Goal: Task Accomplishment & Management: Use online tool/utility

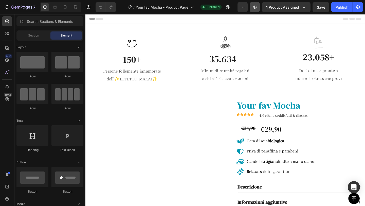
scroll to position [2, 0]
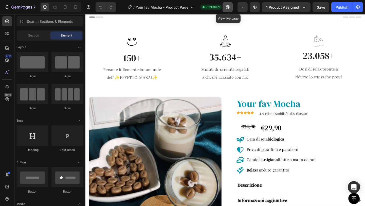
click at [229, 8] on icon "button" at bounding box center [227, 7] width 4 height 4
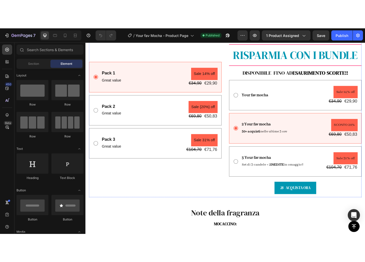
scroll to position [286, 0]
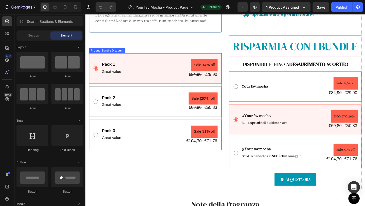
click at [170, 122] on div "Pack 2 Text Block Great value Text Block Sale {20%} off Product Badge €69,80 Pr…" at bounding box center [161, 109] width 144 height 33
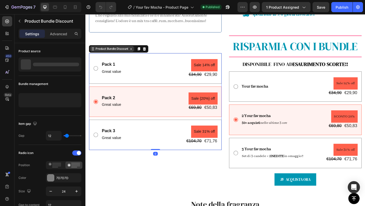
click at [106, 49] on div "Product Bundle Discount" at bounding box center [113, 51] width 37 height 5
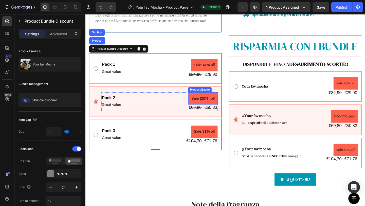
click at [203, 103] on pre "Sale {20%} off" at bounding box center [213, 105] width 32 height 13
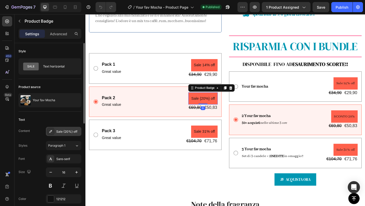
click at [63, 129] on div "Sale {20%} off" at bounding box center [63, 131] width 35 height 9
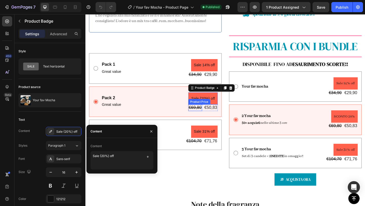
click at [202, 114] on div "€69,80" at bounding box center [204, 115] width 15 height 7
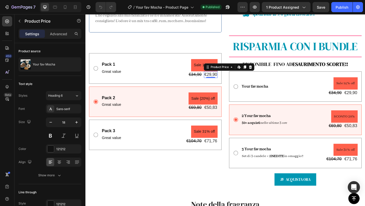
click at [215, 78] on div "€29,90" at bounding box center [221, 79] width 15 height 7
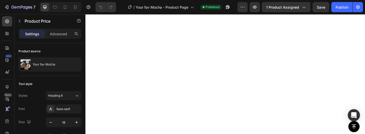
scroll to position [0, 0]
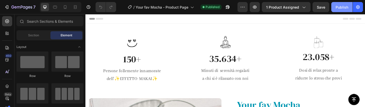
click at [343, 6] on div "Publish" at bounding box center [341, 7] width 13 height 5
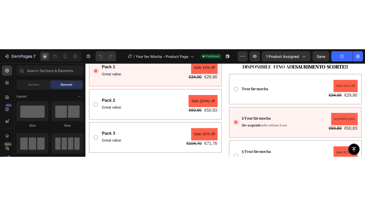
scroll to position [327, 0]
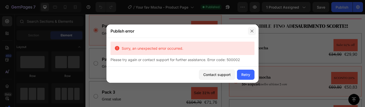
click at [252, 32] on icon "button" at bounding box center [252, 31] width 4 height 4
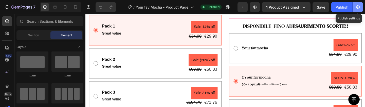
click at [360, 4] on button "button" at bounding box center [357, 7] width 10 height 10
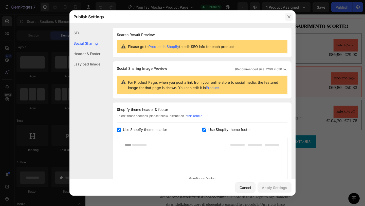
click at [287, 18] on icon "button" at bounding box center [289, 17] width 4 height 4
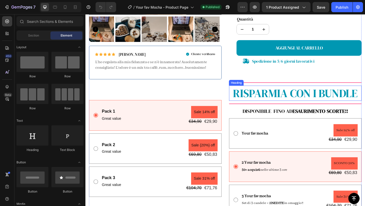
scroll to position [265, 0]
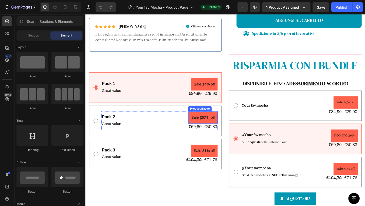
click at [207, 123] on pre "Sale {20%} off" at bounding box center [213, 126] width 32 height 13
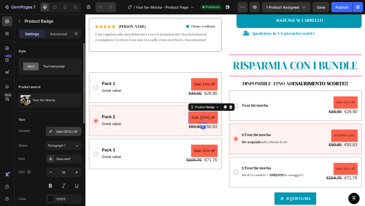
click at [67, 130] on div "Sale {20%} off" at bounding box center [68, 131] width 24 height 5
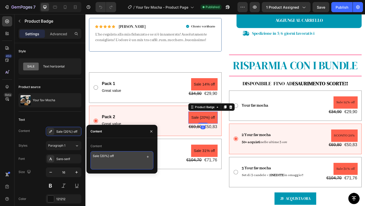
click at [130, 133] on textarea "Sale {20%} off" at bounding box center [121, 160] width 63 height 18
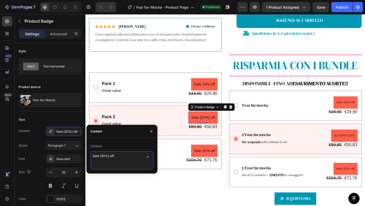
click at [121, 133] on textarea "Sale {20%} off" at bounding box center [121, 160] width 63 height 18
click at [109, 133] on textarea "Sale {20%} off" at bounding box center [121, 160] width 63 height 18
click at [101, 133] on textarea "Sale {20% off" at bounding box center [121, 160] width 63 height 18
type textarea "Sale 20% off"
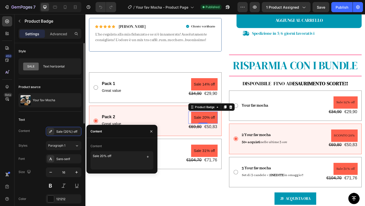
click at [58, 112] on div "Text Content Sale {20%} off Styles Paragraph 1 Font Sans-serif Size 16 Color 12…" at bounding box center [49, 165] width 63 height 109
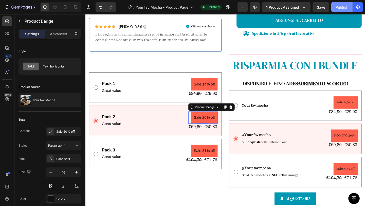
click at [346, 7] on div "Publish" at bounding box center [341, 7] width 13 height 5
click at [343, 10] on button "Publish" at bounding box center [341, 7] width 21 height 10
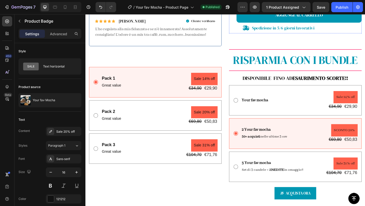
scroll to position [314, 0]
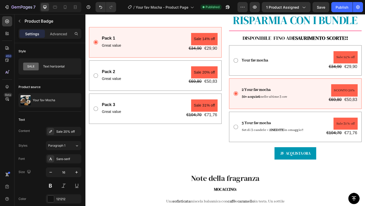
click at [221, 74] on pre "Sale 20% off" at bounding box center [214, 77] width 29 height 13
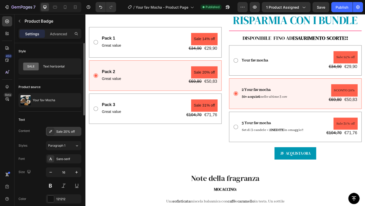
click at [62, 132] on div "Sale 20% off" at bounding box center [68, 131] width 24 height 5
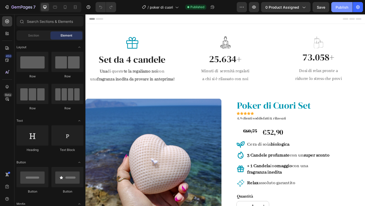
click at [342, 7] on div "Publish" at bounding box center [341, 7] width 13 height 5
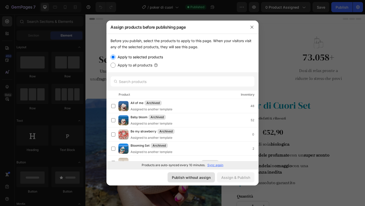
click at [191, 177] on div "Publish without assign" at bounding box center [191, 176] width 39 height 5
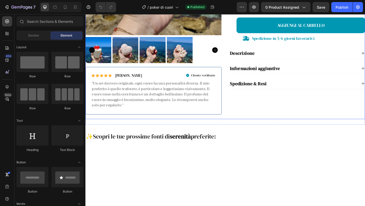
scroll to position [217, 0]
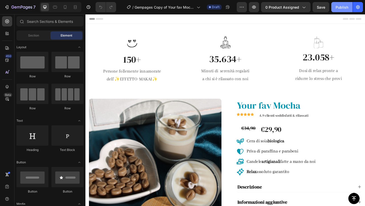
click at [341, 8] on div "Publish" at bounding box center [341, 7] width 13 height 5
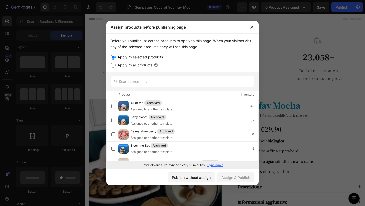
click at [193, 182] on div "Publish without assign Assign & Publish" at bounding box center [182, 177] width 152 height 16
click at [192, 179] on div "Publish without assign" at bounding box center [191, 176] width 39 height 5
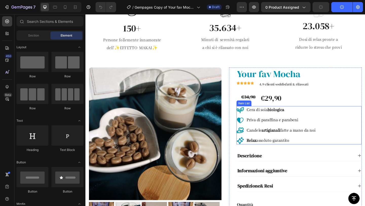
scroll to position [37, 0]
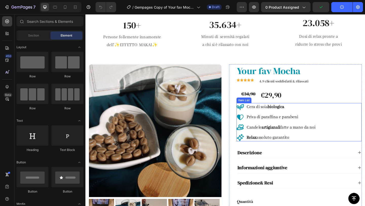
click at [254, 120] on div "Cera di soia biologica Priva di paraffina e parabeni Candele artigianali fatte …" at bounding box center [292, 132] width 87 height 42
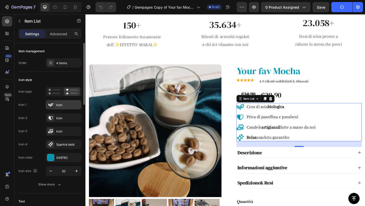
click at [57, 106] on div "Icon" at bounding box center [68, 105] width 24 height 5
click at [63, 81] on div "Icon style" at bounding box center [49, 80] width 63 height 8
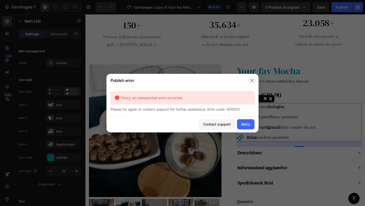
click at [252, 79] on icon "button" at bounding box center [251, 80] width 3 height 3
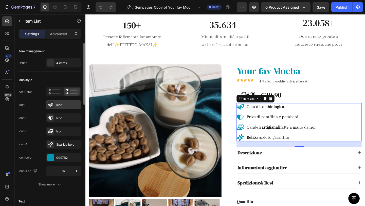
click at [70, 105] on div "Icon" at bounding box center [68, 105] width 24 height 5
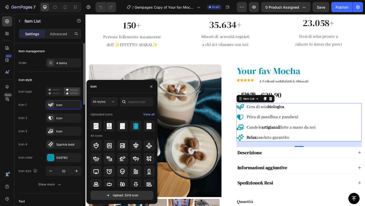
click at [38, 113] on div "Icon 2 Icon" at bounding box center [49, 117] width 63 height 9
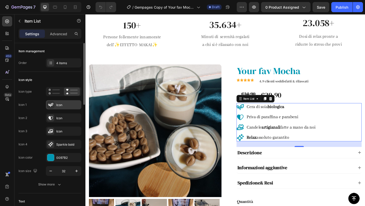
click at [67, 104] on div "Icon" at bounding box center [68, 105] width 24 height 5
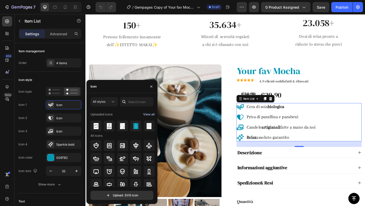
click at [149, 113] on div "View all" at bounding box center [148, 114] width 11 height 6
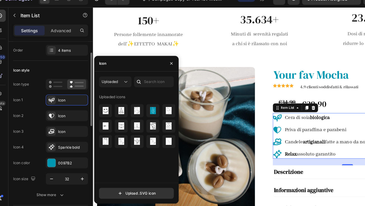
scroll to position [30, 0]
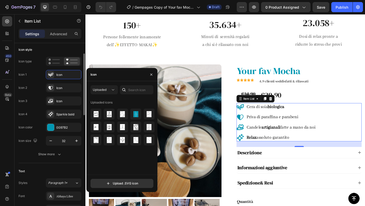
click at [64, 48] on div "Icon style" at bounding box center [49, 50] width 63 height 8
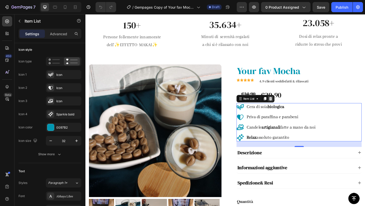
click at [285, 106] on icon at bounding box center [286, 106] width 3 height 4
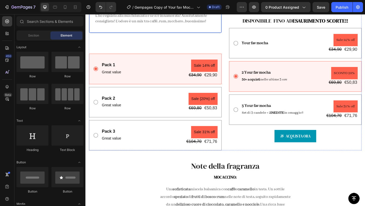
scroll to position [335, 0]
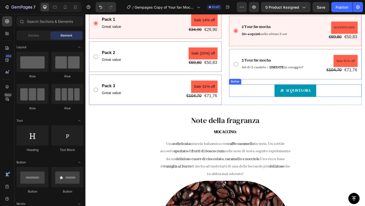
click at [271, 96] on div "ACQUISTA ORA Button" at bounding box center [313, 96] width 144 height 13
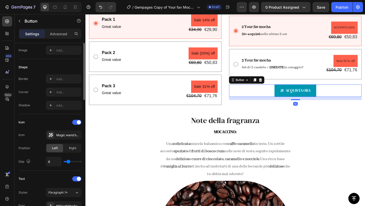
scroll to position [104, 0]
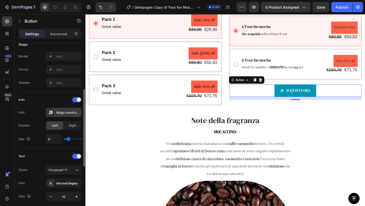
click at [60, 114] on div "Magic wand bold" at bounding box center [68, 112] width 24 height 5
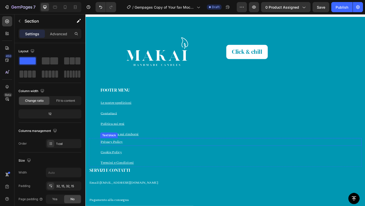
scroll to position [1760, 0]
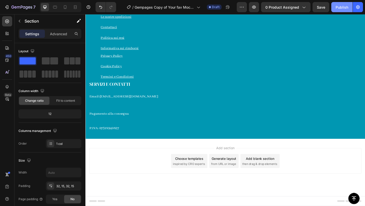
click at [339, 11] on button "Publish" at bounding box center [341, 7] width 21 height 10
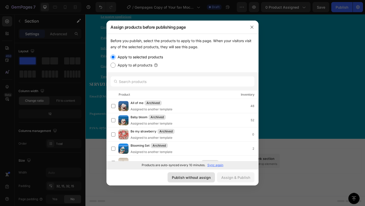
click at [199, 176] on div "Publish without assign" at bounding box center [191, 176] width 39 height 5
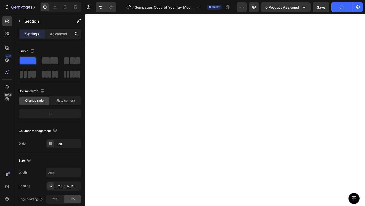
scroll to position [0, 0]
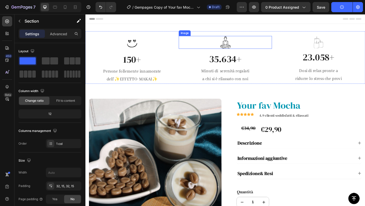
click at [235, 47] on img at bounding box center [237, 45] width 14 height 14
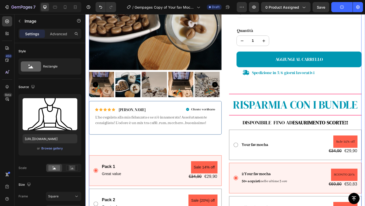
scroll to position [201, 0]
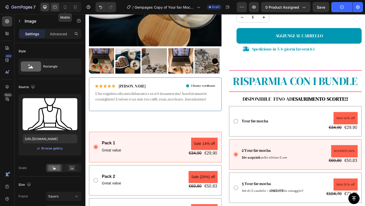
click at [56, 7] on icon at bounding box center [54, 7] width 5 height 5
type input "32"
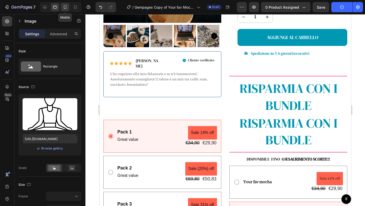
click at [64, 7] on icon at bounding box center [65, 7] width 5 height 5
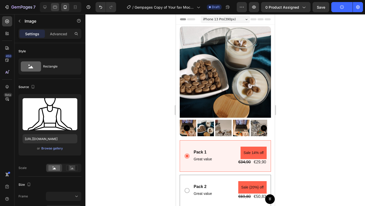
click at [59, 5] on div at bounding box center [55, 7] width 8 height 8
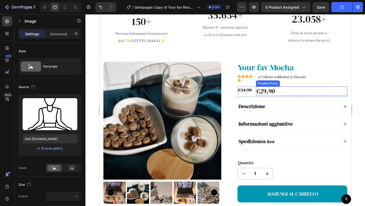
scroll to position [43, 0]
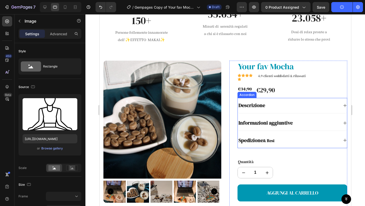
click at [343, 106] on icon at bounding box center [344, 105] width 3 height 3
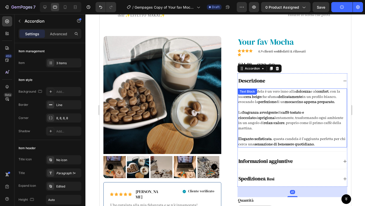
scroll to position [89, 0]
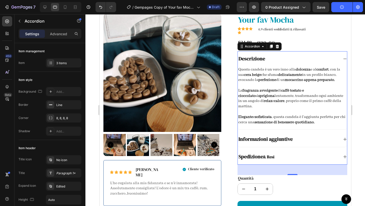
click at [338, 149] on div "Spedizione & Resi" at bounding box center [291, 156] width 109 height 15
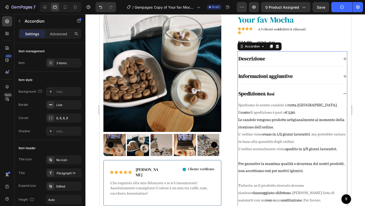
click at [337, 78] on div "Informazioni aggiuntive" at bounding box center [291, 76] width 109 height 15
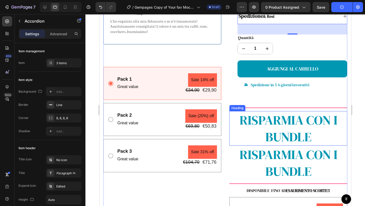
scroll to position [310, 0]
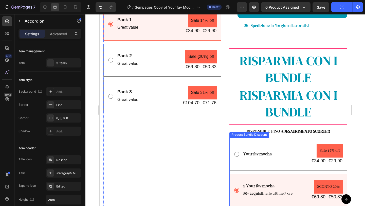
click at [240, 173] on div "Your fav mocha Text Block Sale 14% off Product Badge €34,90 Product Price Produ…" at bounding box center [288, 190] width 118 height 107
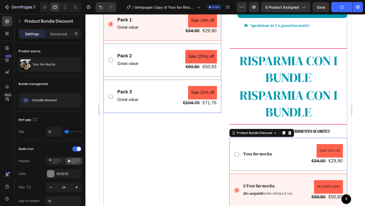
click at [136, 70] on div "Pack 1 Text Block Great value Text Block Sale 14% off Product Badge €34,90 Prod…" at bounding box center [162, 60] width 118 height 105
click at [243, 173] on div "Your fav mocha Text Block Sale 14% off Product Badge €34,90 Product Price Produ…" at bounding box center [288, 190] width 118 height 107
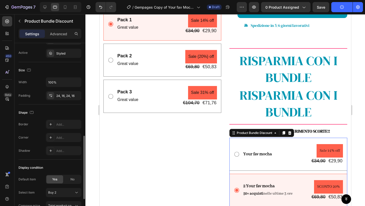
scroll to position [315, 0]
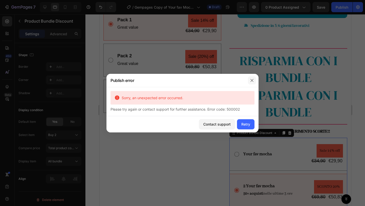
click at [254, 81] on button "button" at bounding box center [252, 80] width 8 height 8
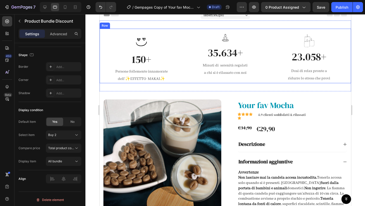
scroll to position [0, 0]
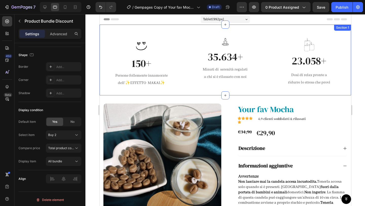
click at [253, 27] on div "Icon 150+ Heading Persone follemente innamorate dell' ✨ EFFETTO MAKAI ✨ Text bl…" at bounding box center [224, 60] width 251 height 71
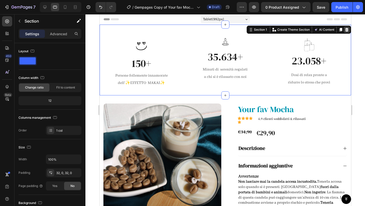
click at [345, 30] on icon at bounding box center [346, 30] width 3 height 4
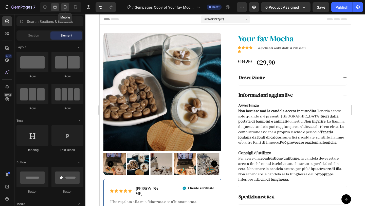
click at [66, 6] on icon at bounding box center [65, 7] width 3 height 4
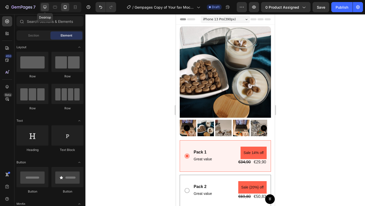
click at [42, 8] on div at bounding box center [45, 7] width 8 height 8
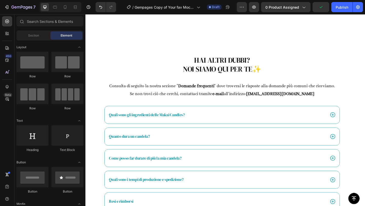
scroll to position [1183, 0]
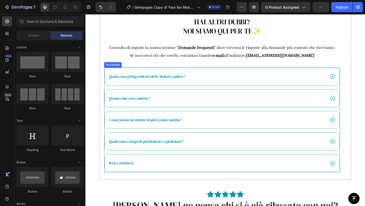
click at [351, 82] on icon at bounding box center [354, 81] width 7 height 7
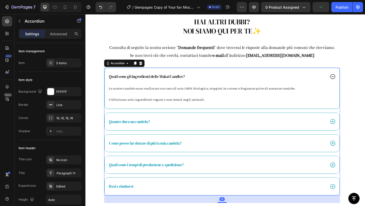
click at [318, 127] on div "Quanto dura un candela?" at bounding box center [233, 130] width 255 height 19
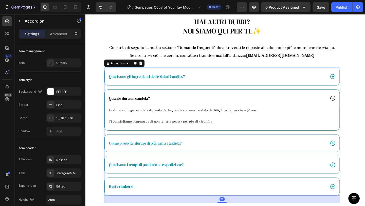
click at [294, 146] on div "Come posso far durare di più la mia candela?" at bounding box center [233, 154] width 255 height 19
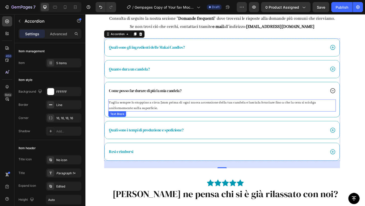
scroll to position [1226, 0]
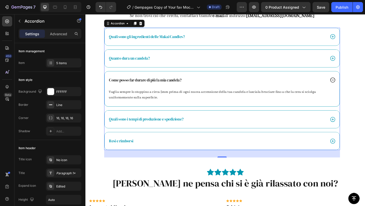
click at [293, 125] on div "Quali sono i tempi di produzione e spedizione?" at bounding box center [228, 128] width 236 height 7
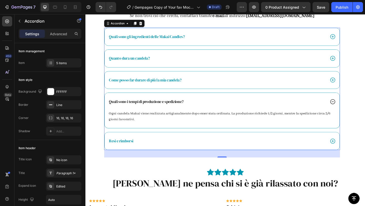
click at [293, 150] on div "Resi e rimborsi" at bounding box center [228, 151] width 236 height 7
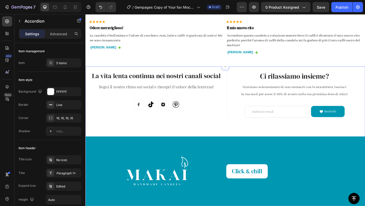
scroll to position [1319, 0]
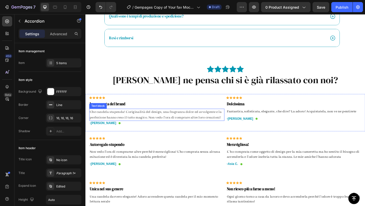
click at [92, 121] on p "Che candela stupenda! L'originalità del design, una fragranza dolce ed avvolgen…" at bounding box center [163, 123] width 146 height 12
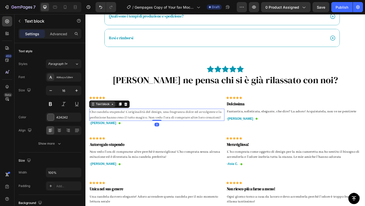
click at [103, 112] on div "Text block" at bounding box center [104, 112] width 17 height 5
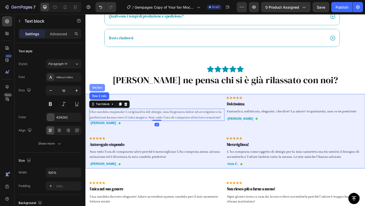
click at [99, 92] on div "Section" at bounding box center [98, 93] width 13 height 3
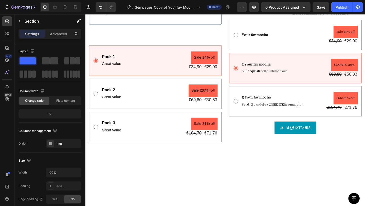
scroll to position [0, 0]
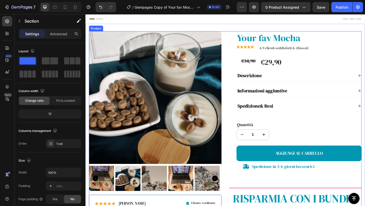
click at [234, 101] on div "Product Images Icon Icon Icon Icon Icon Icon List Gabriele D. Text Block Row Cl…" at bounding box center [237, 204] width 296 height 342
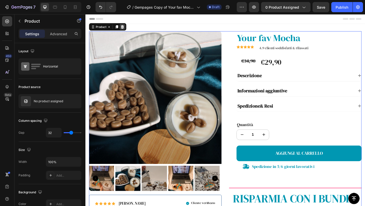
click at [125, 26] on icon at bounding box center [125, 28] width 3 height 4
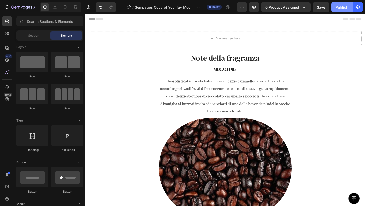
click at [346, 10] on div "Publish" at bounding box center [341, 7] width 13 height 5
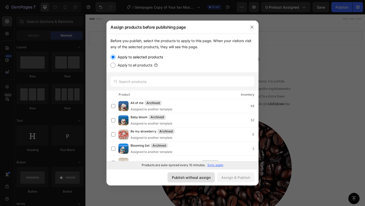
click at [197, 179] on div "Publish without assign" at bounding box center [191, 176] width 39 height 5
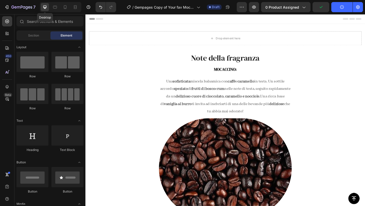
click at [47, 6] on icon at bounding box center [44, 7] width 5 height 5
click at [52, 5] on icon at bounding box center [54, 7] width 5 height 5
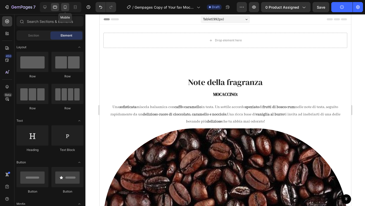
click at [65, 6] on icon at bounding box center [65, 7] width 5 height 5
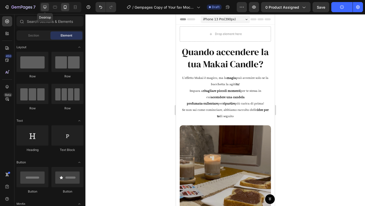
click at [46, 6] on icon at bounding box center [44, 7] width 5 height 5
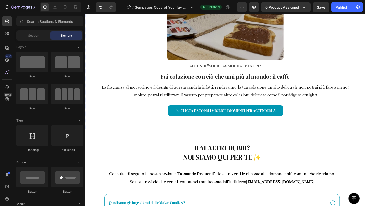
scroll to position [656, 0]
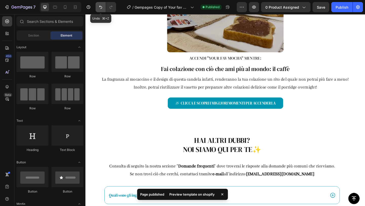
click at [102, 4] on button "Undo/Redo" at bounding box center [100, 7] width 10 height 10
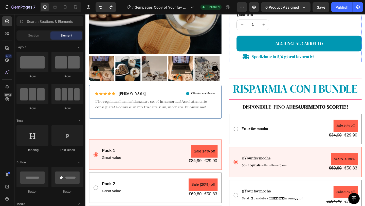
scroll to position [139, 0]
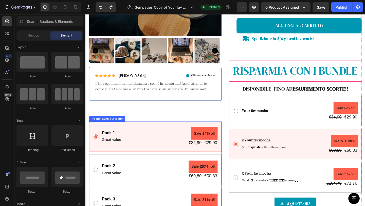
click at [128, 162] on div "Pack 1 Text Block Great value Text Block Sale 14% off Product Badge €34,90 Prod…" at bounding box center [161, 183] width 144 height 105
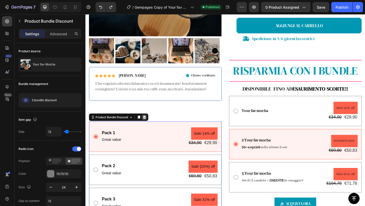
click at [151, 124] on icon at bounding box center [149, 126] width 4 height 4
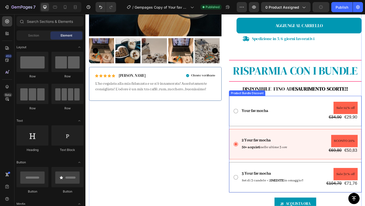
click at [261, 137] on div "Your fav mocha Text Block Sale 14% off Product Badge €34,90 Product Price Produ…" at bounding box center [313, 155] width 144 height 105
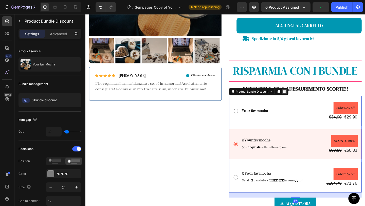
click at [300, 96] on icon at bounding box center [302, 98] width 4 height 4
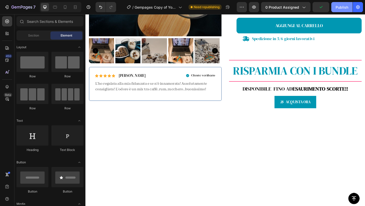
click at [337, 7] on div "Publish" at bounding box center [341, 7] width 13 height 5
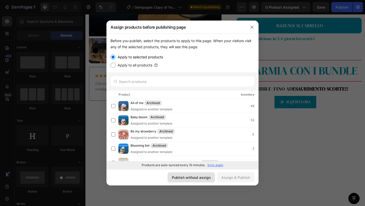
click at [196, 173] on button "Publish without assign" at bounding box center [190, 177] width 47 height 10
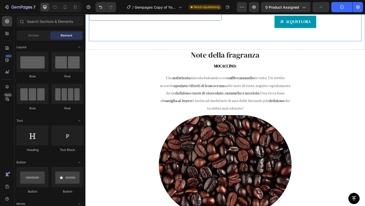
scroll to position [120, 0]
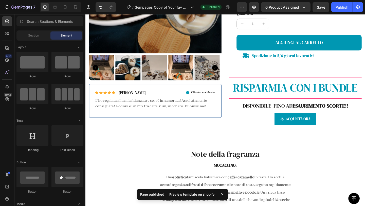
click at [195, 195] on div "Preview template on shopify" at bounding box center [191, 193] width 51 height 7
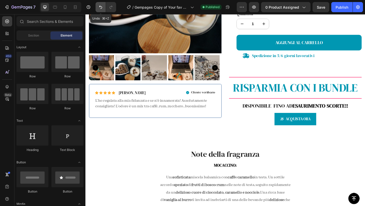
click at [98, 5] on icon "Undo/Redo" at bounding box center [100, 7] width 5 height 5
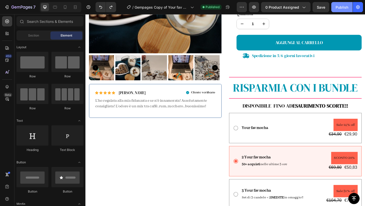
click at [340, 4] on button "Publish" at bounding box center [341, 7] width 21 height 10
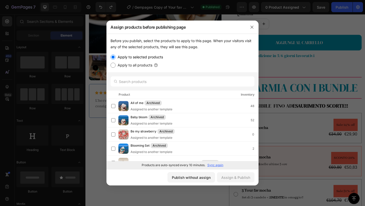
click at [185, 183] on div "Publish without assign Assign & Publish" at bounding box center [182, 177] width 152 height 16
drag, startPoint x: 185, startPoint y: 182, endPoint x: 108, endPoint y: 182, distance: 76.5
click at [185, 182] on button "Publish without assign" at bounding box center [190, 177] width 47 height 10
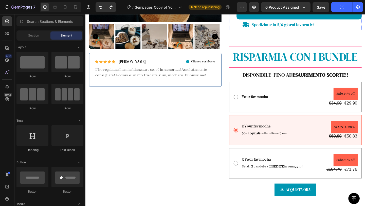
scroll to position [158, 0]
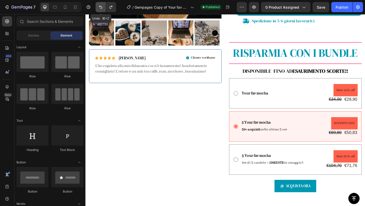
click at [99, 5] on icon "Undo/Redo" at bounding box center [100, 7] width 5 height 5
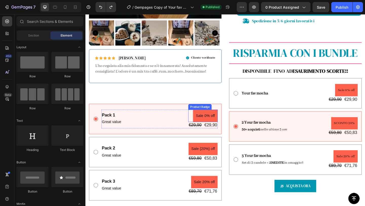
click at [213, 124] on pre "Sale 0% off" at bounding box center [215, 124] width 27 height 13
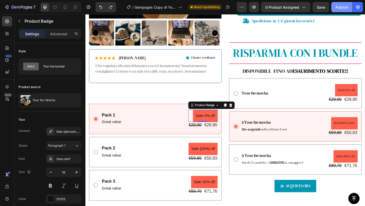
click at [346, 9] on div "Publish" at bounding box center [341, 7] width 13 height 5
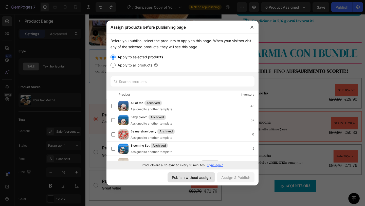
click at [199, 180] on button "Publish without assign" at bounding box center [190, 177] width 47 height 10
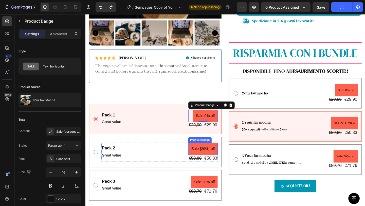
click at [215, 157] on pre "Sale {20%} off" at bounding box center [213, 160] width 32 height 13
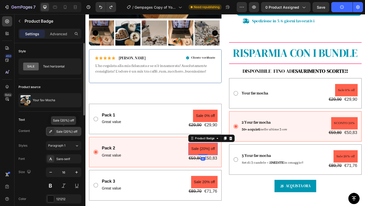
click at [63, 130] on div "Sale {20%} off" at bounding box center [68, 131] width 24 height 5
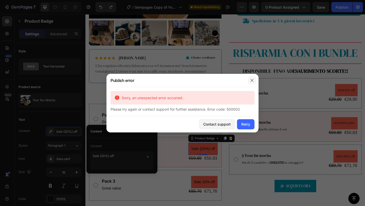
click at [253, 80] on icon "button" at bounding box center [252, 80] width 4 height 4
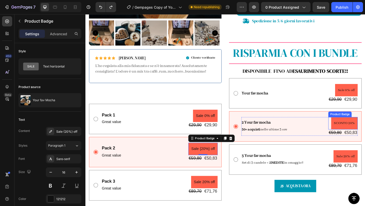
click at [361, 135] on pre "SCONTO 20%" at bounding box center [366, 132] width 29 height 13
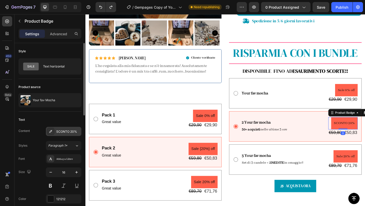
click at [64, 129] on div "SCONTO 20%" at bounding box center [63, 131] width 35 height 9
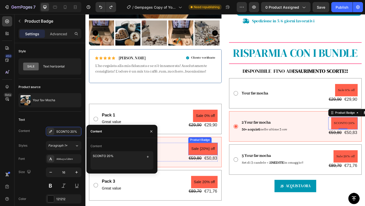
click at [212, 156] on pre "Sale {20%} off" at bounding box center [213, 160] width 32 height 13
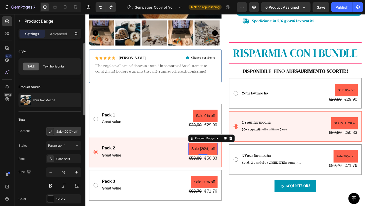
click at [54, 132] on div at bounding box center [50, 131] width 7 height 7
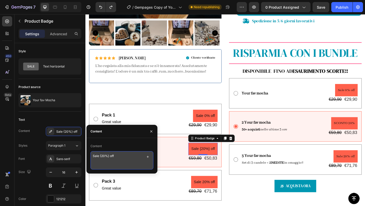
click at [123, 157] on textarea "Sale {20%} off" at bounding box center [121, 160] width 63 height 18
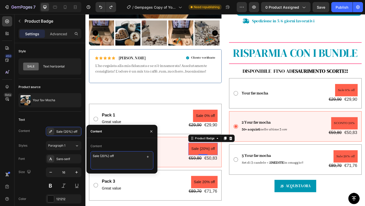
click at [107, 154] on textarea "Sale {20%} off" at bounding box center [121, 160] width 63 height 18
click at [101, 155] on textarea "Sale {20% off" at bounding box center [121, 160] width 63 height 18
type textarea "Sale 20% off"
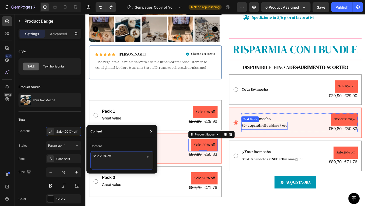
scroll to position [183, 0]
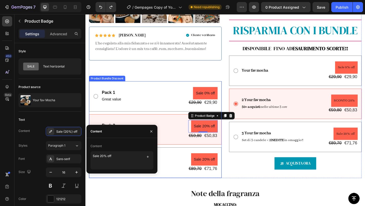
click at [182, 89] on div "Pack 1 Text Block Great value Text Block Sale 0% off Product Badge €29,90 Produ…" at bounding box center [161, 103] width 144 height 33
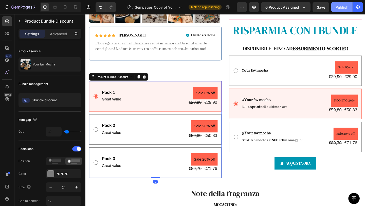
click at [337, 3] on button "Publish" at bounding box center [341, 7] width 21 height 10
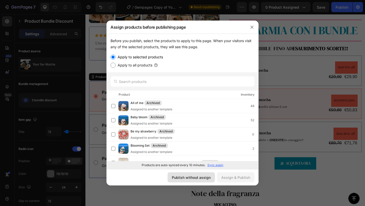
click at [188, 178] on div "Publish without assign" at bounding box center [191, 176] width 39 height 5
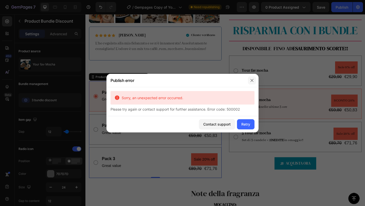
click at [252, 79] on icon "button" at bounding box center [252, 80] width 4 height 4
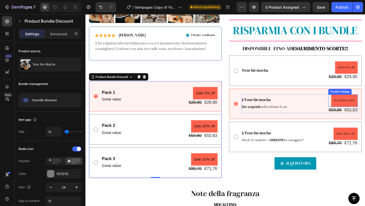
click at [364, 110] on pre "SCONTO 20%" at bounding box center [366, 107] width 29 height 13
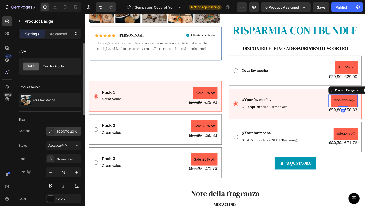
click at [71, 130] on div "SCONTO 20%" at bounding box center [68, 131] width 24 height 5
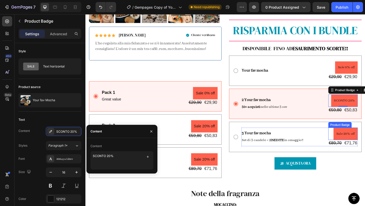
click at [361, 146] on pre "Sale 20% off" at bounding box center [368, 143] width 26 height 13
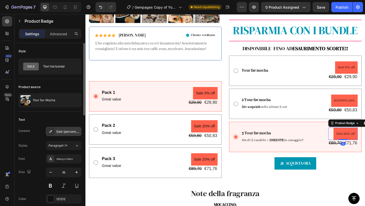
click at [58, 132] on div "Sale {percent_discount} off" at bounding box center [68, 131] width 24 height 5
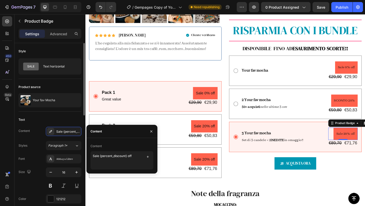
click at [68, 122] on div "Text" at bounding box center [49, 119] width 63 height 8
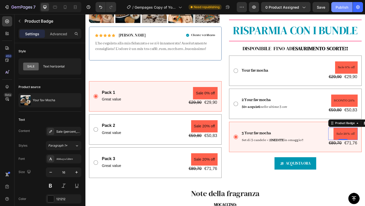
click at [338, 9] on div "Publish" at bounding box center [341, 7] width 13 height 5
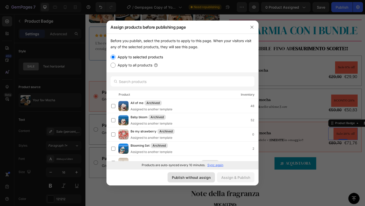
drag, startPoint x: 191, startPoint y: 179, endPoint x: 116, endPoint y: 179, distance: 74.4
click at [191, 179] on div "Publish without assign" at bounding box center [191, 176] width 39 height 5
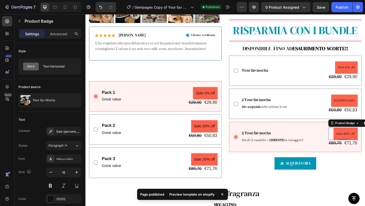
click at [185, 194] on div "Preview template on shopify" at bounding box center [191, 193] width 51 height 7
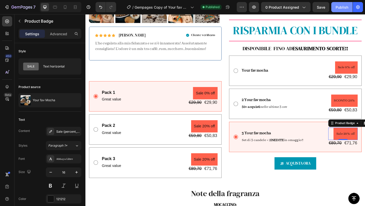
click at [342, 7] on div "Publish" at bounding box center [341, 7] width 13 height 5
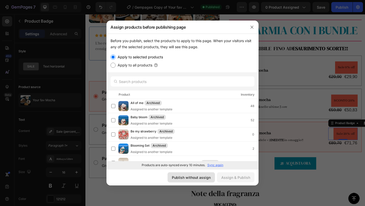
drag, startPoint x: 190, startPoint y: 179, endPoint x: 113, endPoint y: 180, distance: 76.2
click at [190, 179] on div "Publish without assign" at bounding box center [191, 176] width 39 height 5
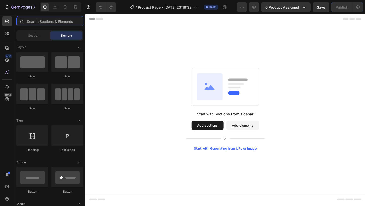
click at [38, 20] on input "text" at bounding box center [49, 21] width 67 height 10
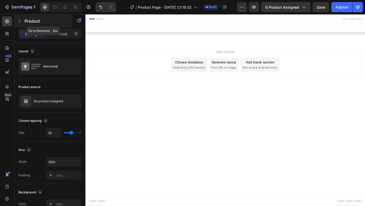
click at [16, 23] on button "button" at bounding box center [19, 21] width 8 height 8
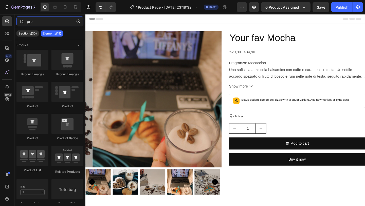
drag, startPoint x: 39, startPoint y: 22, endPoint x: 15, endPoint y: 20, distance: 24.4
click at [15, 20] on div "pro" at bounding box center [49, 22] width 71 height 12
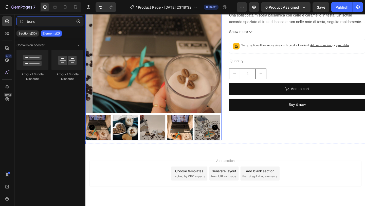
scroll to position [70, 0]
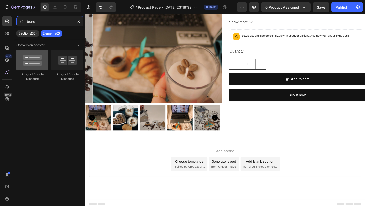
type input "bund"
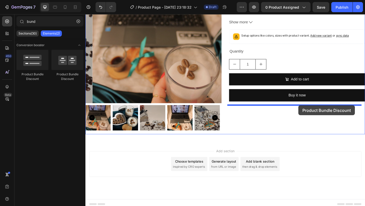
drag, startPoint x: 119, startPoint y: 73, endPoint x: 317, endPoint y: 113, distance: 202.0
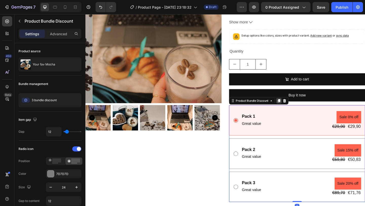
click at [294, 107] on icon at bounding box center [295, 108] width 3 height 4
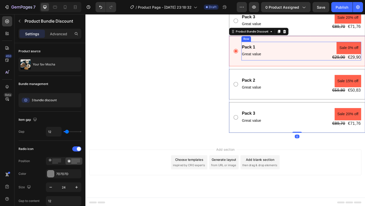
scroll to position [251, 0]
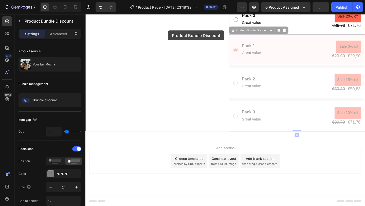
drag, startPoint x: 267, startPoint y: 34, endPoint x: 175, endPoint y: 32, distance: 92.2
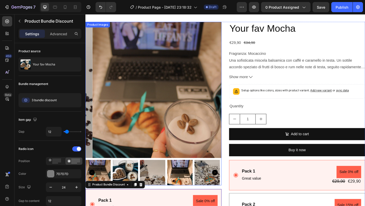
scroll to position [0, 0]
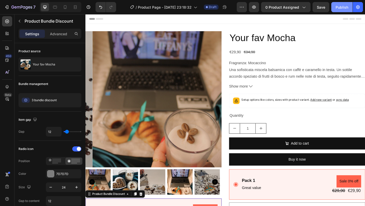
click at [344, 5] on div "Publish" at bounding box center [341, 7] width 13 height 5
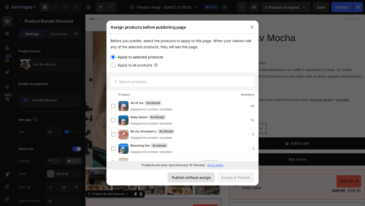
click at [200, 179] on div "Publish without assign" at bounding box center [191, 176] width 39 height 5
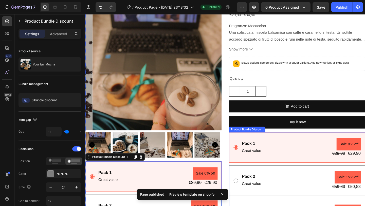
scroll to position [154, 0]
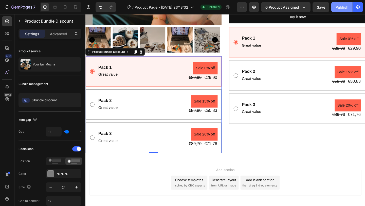
click at [343, 8] on div "Publish" at bounding box center [341, 7] width 13 height 5
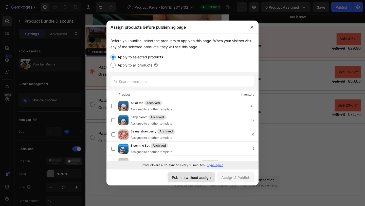
drag, startPoint x: 186, startPoint y: 180, endPoint x: 110, endPoint y: 180, distance: 76.2
click at [186, 180] on button "Publish without assign" at bounding box center [190, 177] width 47 height 10
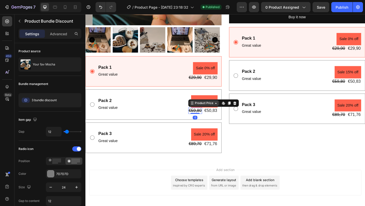
click at [205, 108] on div "Product Price" at bounding box center [214, 110] width 22 height 5
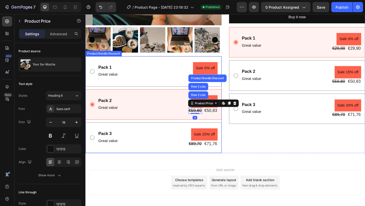
click at [168, 128] on div "Pack 1 Text Block Great value Text Block Sale 0% off Product Badge €29,90 Produ…" at bounding box center [159, 112] width 148 height 105
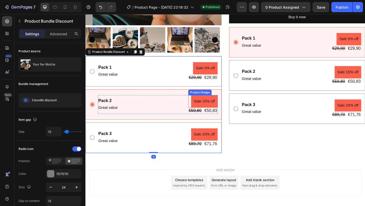
click at [209, 107] on pre "Sale 15% off" at bounding box center [214, 108] width 29 height 13
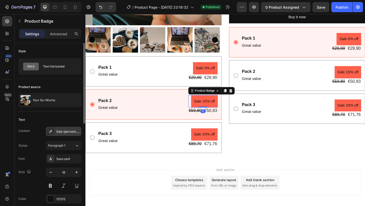
click at [68, 132] on div "Sale {percent_discount} off" at bounding box center [68, 131] width 24 height 5
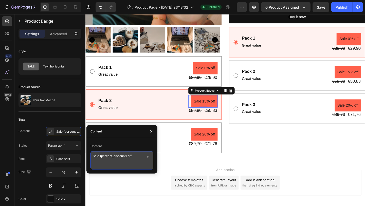
click at [136, 156] on textarea "Sale {percent_discount} off" at bounding box center [121, 160] width 63 height 18
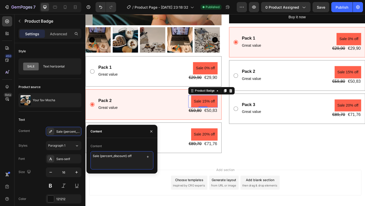
paste textarea "20%"
type textarea "Sale {20%} off"
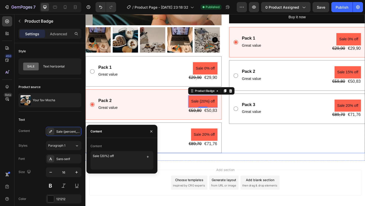
click at [303, 147] on div "Your fav Mocha Product Title €29,90 Product Price Product Price €34,90 Product …" at bounding box center [315, 21] width 148 height 287
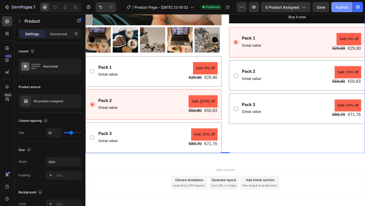
click at [344, 11] on button "Publish" at bounding box center [341, 7] width 21 height 10
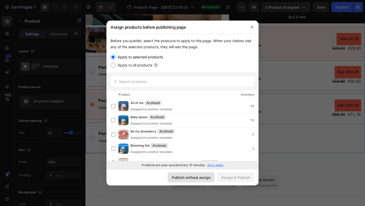
drag, startPoint x: 182, startPoint y: 177, endPoint x: 106, endPoint y: 176, distance: 76.2
click at [182, 177] on div "Publish without assign" at bounding box center [191, 176] width 39 height 5
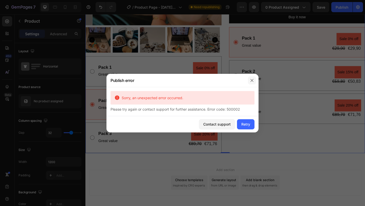
click at [251, 81] on icon "button" at bounding box center [252, 80] width 4 height 4
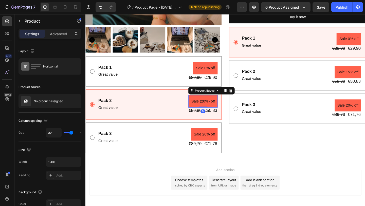
click at [207, 104] on pre "Sale {20%} off" at bounding box center [213, 108] width 32 height 13
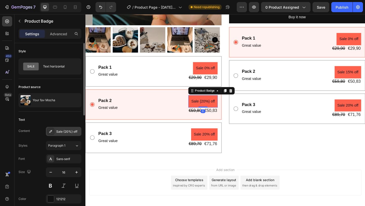
click at [67, 127] on div "Sale {20%} off" at bounding box center [63, 131] width 35 height 9
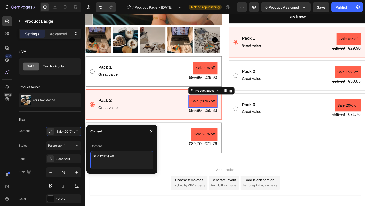
drag, startPoint x: 122, startPoint y: 155, endPoint x: 100, endPoint y: 154, distance: 21.5
click at [100, 154] on textarea "Sale {20%} off" at bounding box center [121, 160] width 63 height 18
type textarea "Sale 20% off"
click at [162, 118] on div "Pack 2 Text Block Great value Text Block Sale 20% off Product Badge 0 €59,80 Pr…" at bounding box center [164, 112] width 130 height 20
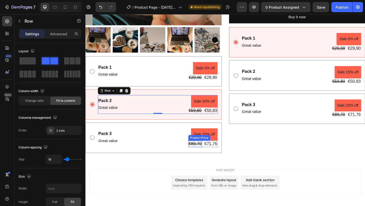
click at [208, 146] on div "Product Price" at bounding box center [209, 148] width 22 height 5
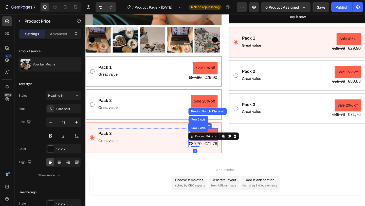
click at [222, 138] on pre "Sale 20% off" at bounding box center [214, 144] width 29 height 13
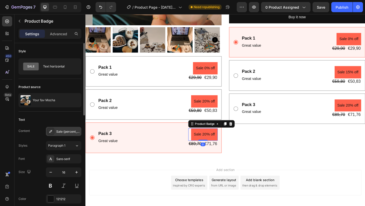
click at [66, 127] on div "Sale {percent_discount} off" at bounding box center [63, 131] width 35 height 9
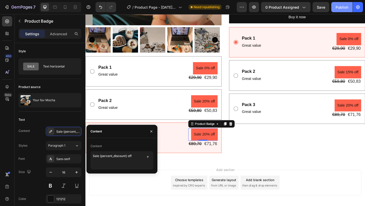
click at [346, 6] on div "Publish" at bounding box center [341, 7] width 13 height 5
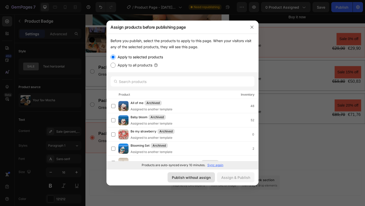
drag, startPoint x: 188, startPoint y: 174, endPoint x: 111, endPoint y: 174, distance: 76.5
click at [188, 174] on div "Publish without assign" at bounding box center [191, 176] width 39 height 5
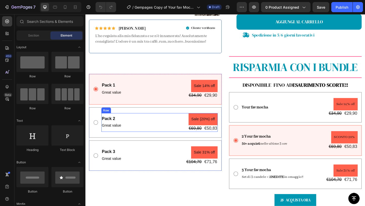
scroll to position [264, 0]
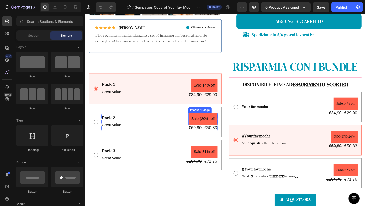
click at [208, 125] on pre "Sale {20%} off" at bounding box center [213, 127] width 32 height 13
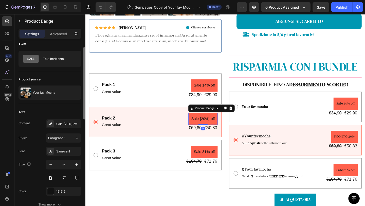
scroll to position [9, 0]
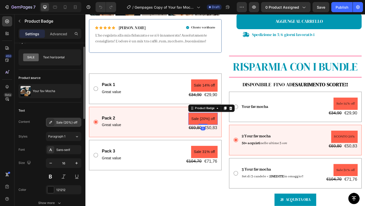
click at [65, 123] on div "Sale {20%} off" at bounding box center [68, 122] width 24 height 5
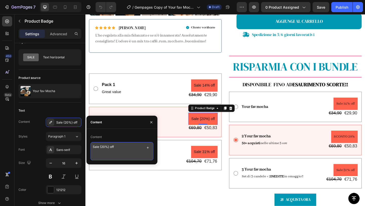
click at [109, 145] on textarea "Sale {20%} off" at bounding box center [121, 151] width 63 height 18
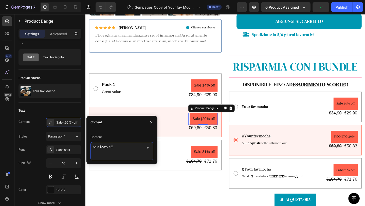
click at [100, 145] on textarea "Sale {20% off" at bounding box center [121, 151] width 63 height 18
type textarea "Sale 20% off"
click at [340, 7] on div "Publish" at bounding box center [341, 7] width 13 height 5
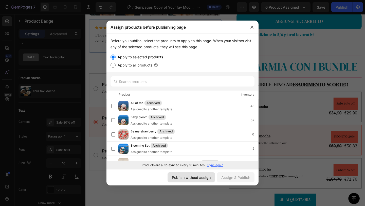
click at [186, 174] on div "Publish without assign" at bounding box center [191, 176] width 39 height 5
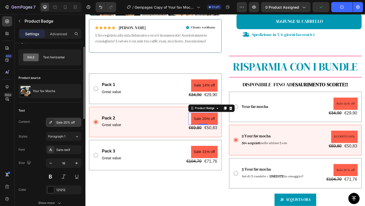
click at [61, 122] on div "Sale 20% off" at bounding box center [68, 122] width 24 height 5
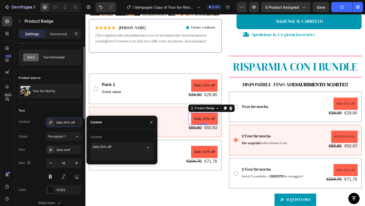
click at [53, 105] on div "Text Content Sale 20% off Styles Paragraph 1 Font Sans-serif Size 16 Color 1212…" at bounding box center [49, 156] width 63 height 109
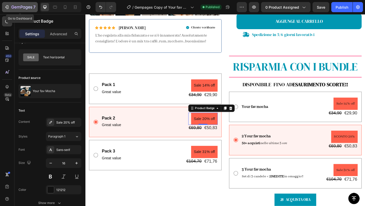
click at [4, 8] on button "7" at bounding box center [20, 7] width 36 height 10
